Goal: Browse casually: Explore the website without a specific task or goal

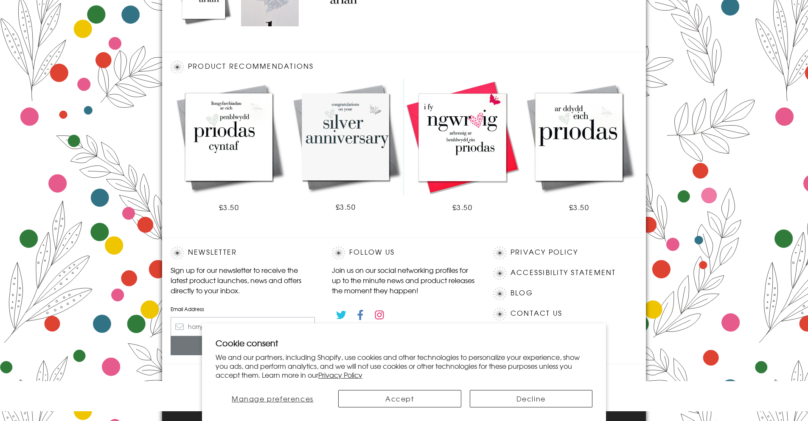
scroll to position [455, 0]
